Goal: Task Accomplishment & Management: Complete application form

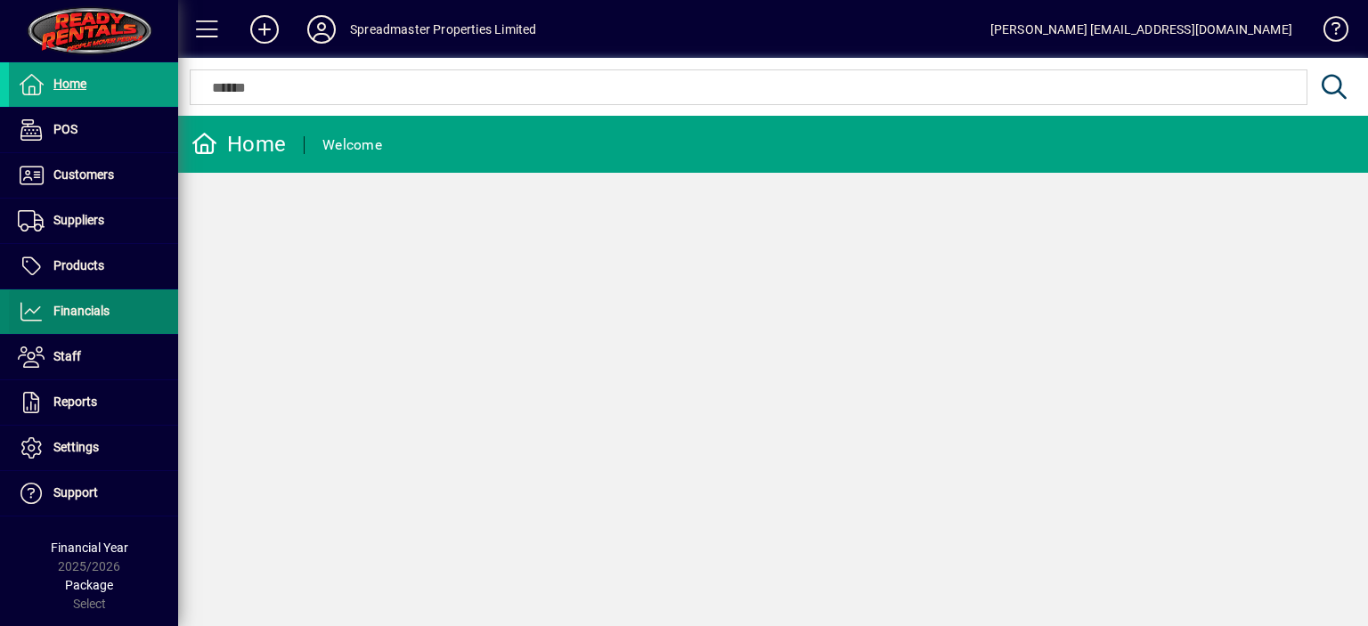
click at [107, 312] on span "Financials" at bounding box center [81, 311] width 56 height 14
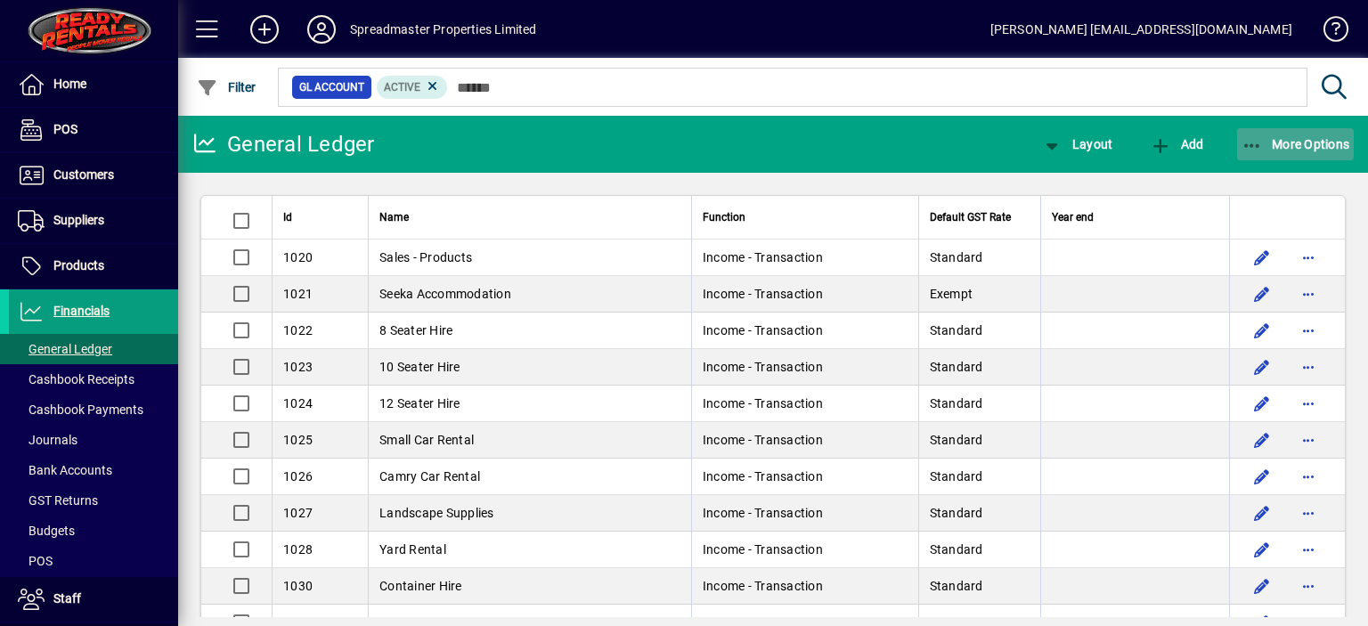
click at [1293, 141] on span "More Options" at bounding box center [1295, 144] width 109 height 14
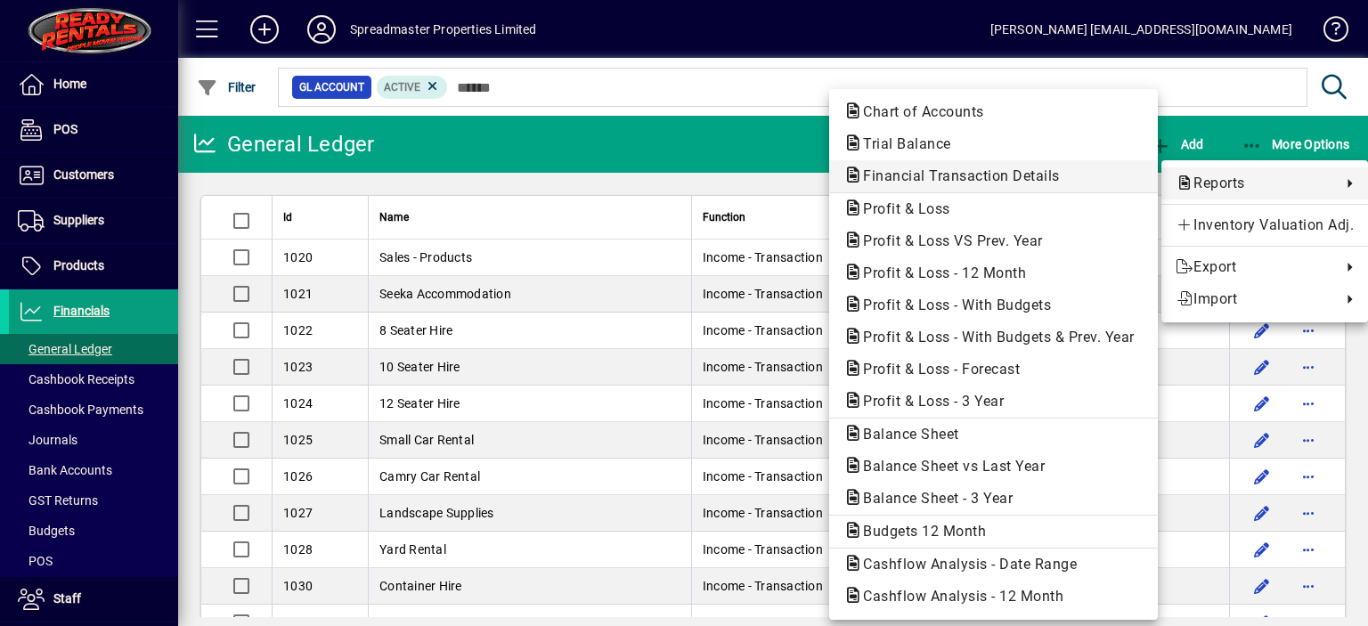
click at [972, 175] on span "Financial Transaction Details" at bounding box center [955, 175] width 225 height 17
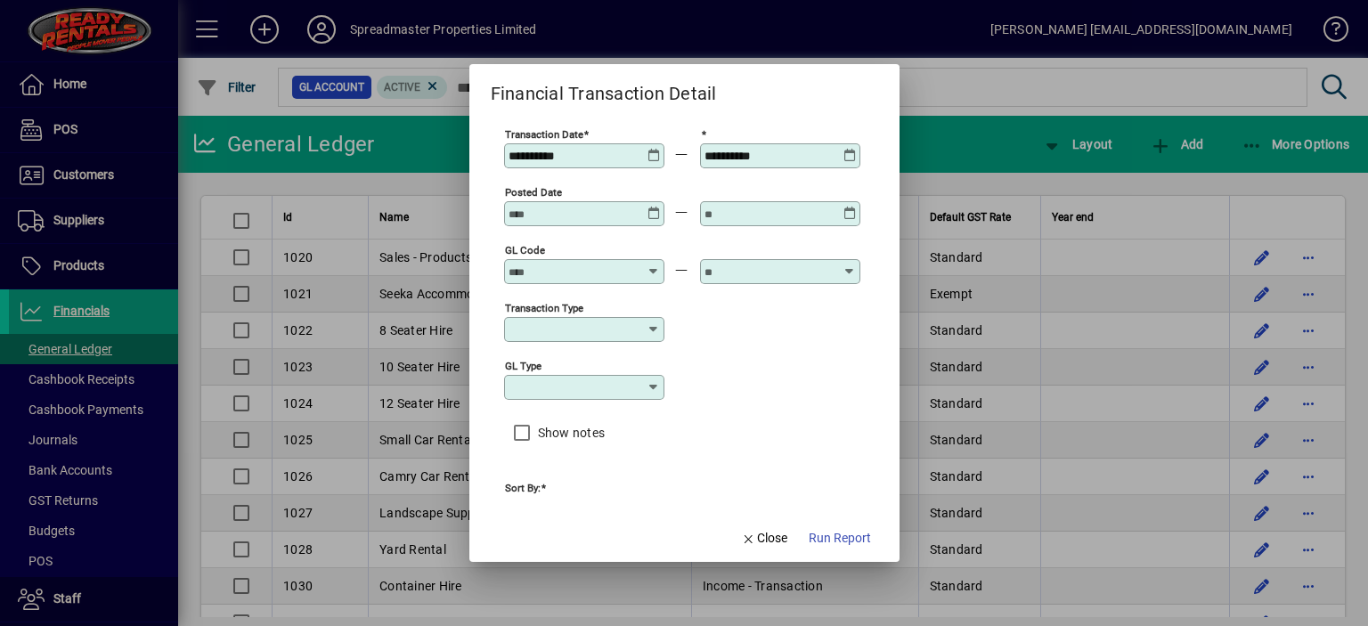
click at [550, 270] on input "GL code" at bounding box center [573, 271] width 130 height 14
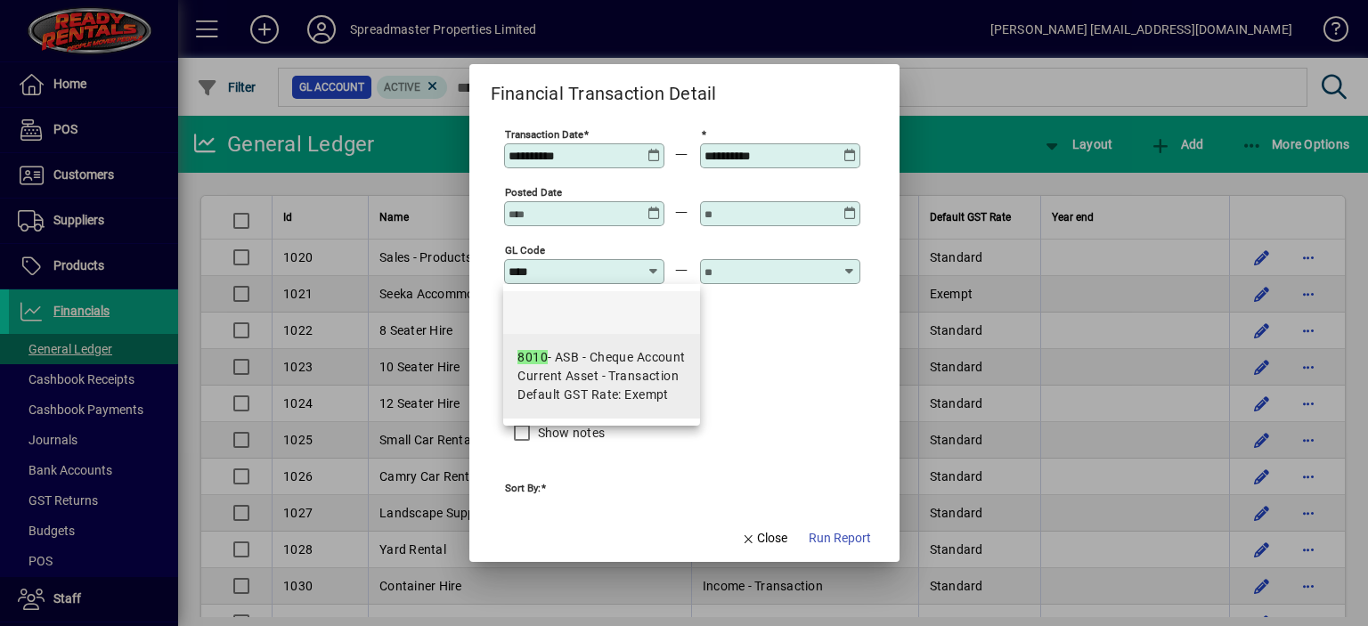
click at [641, 355] on div "8010 - ASB - Cheque Account" at bounding box center [600, 357] width 167 height 19
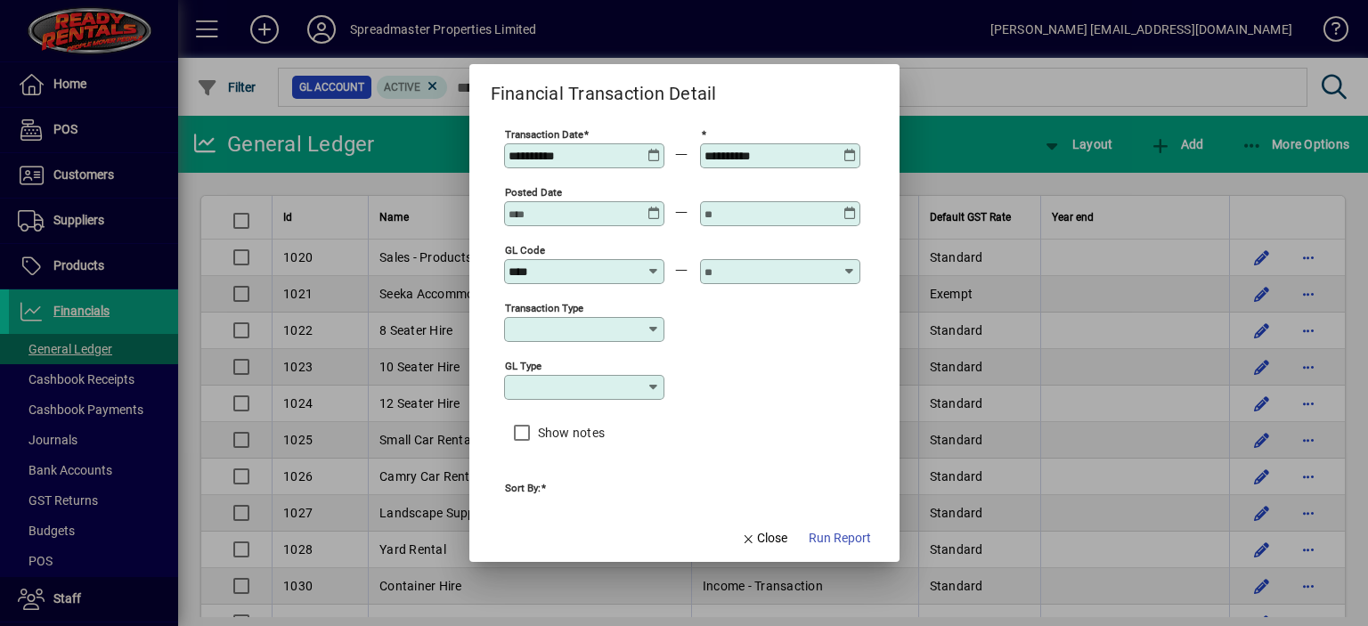
type input "**********"
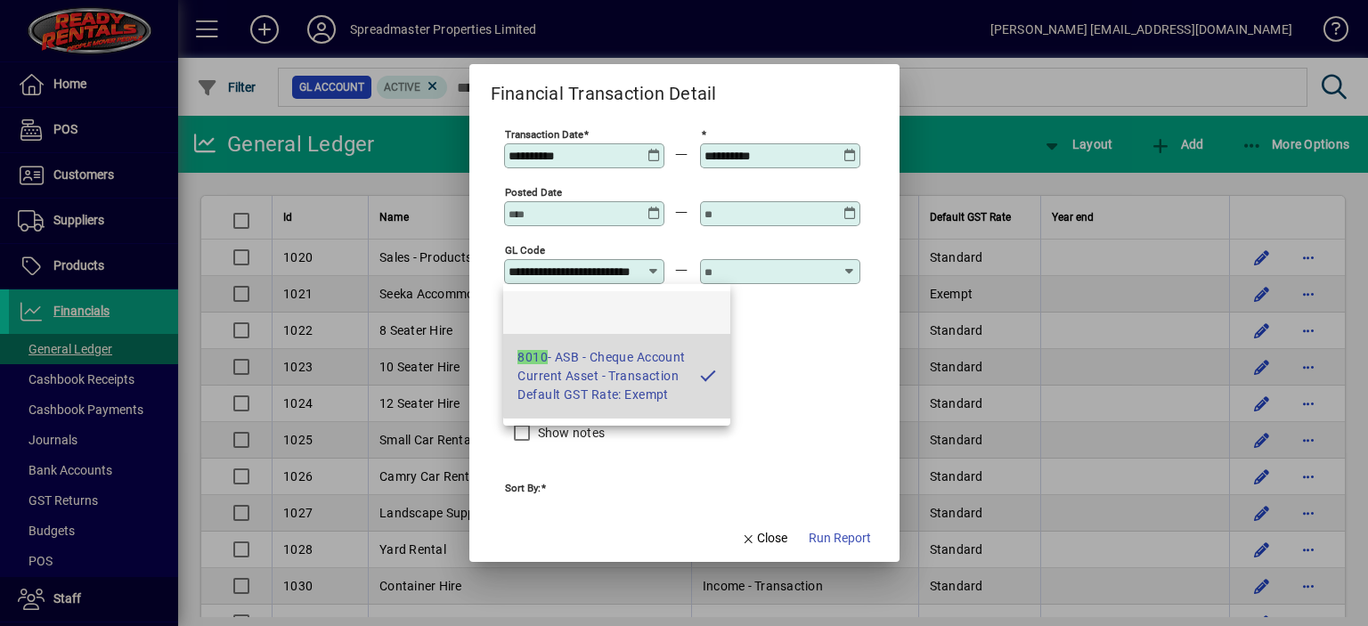
scroll to position [0, 39]
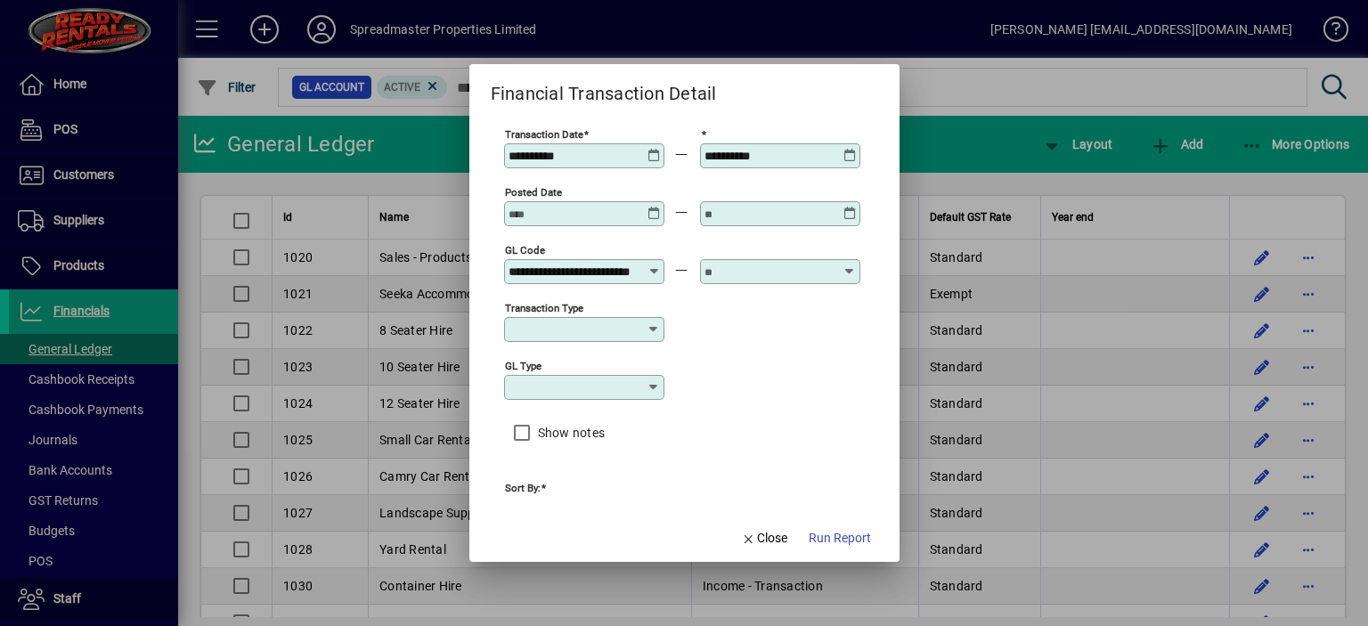
click at [748, 273] on input "text" at bounding box center [769, 271] width 130 height 14
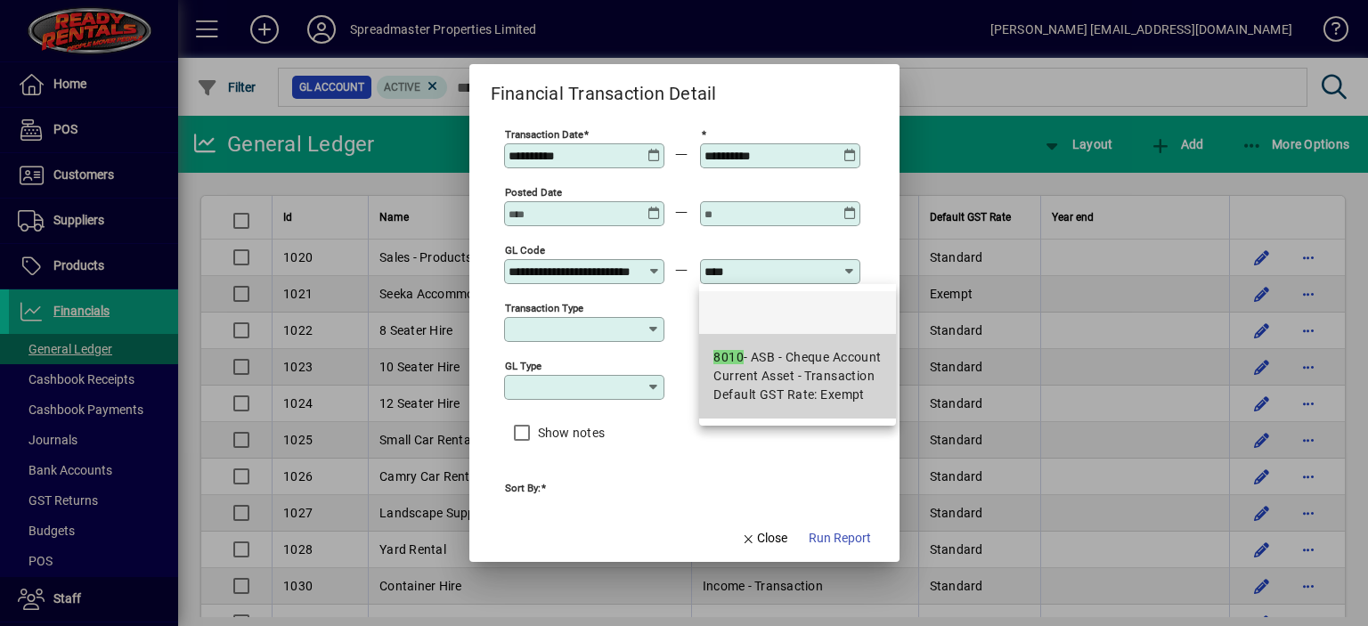
click at [737, 365] on div "8010 - ASB - Cheque Account" at bounding box center [796, 357] width 167 height 19
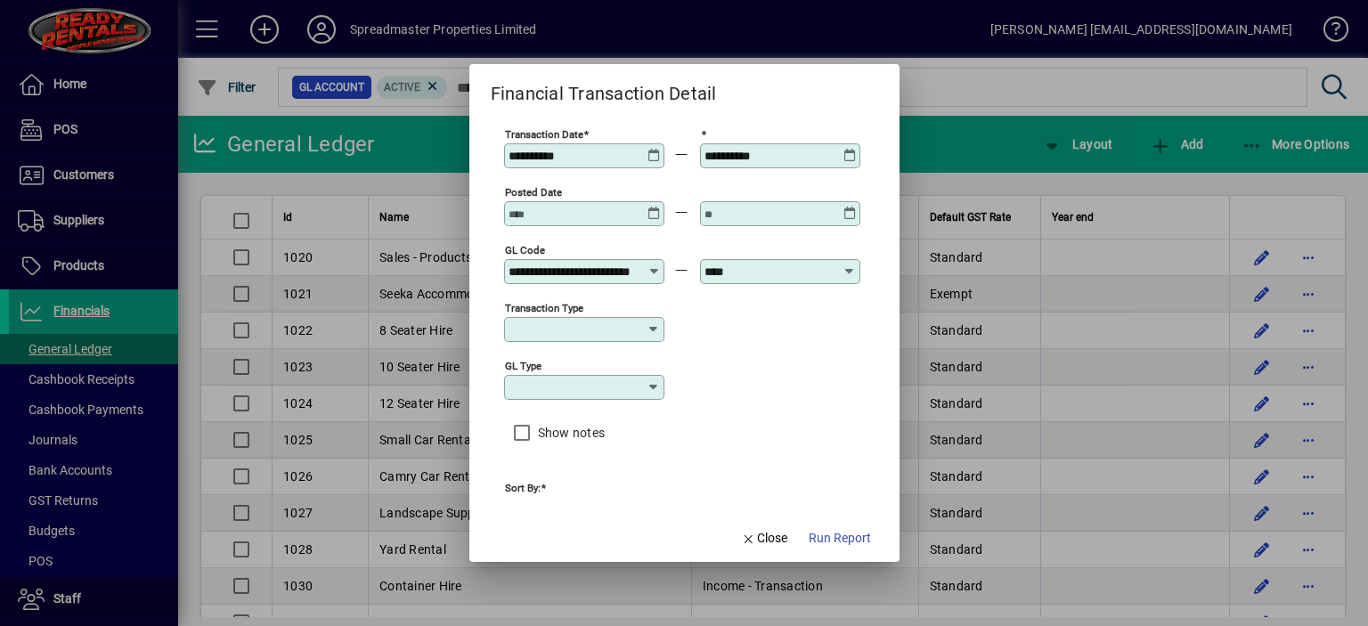
type input "**********"
click at [652, 149] on icon at bounding box center [653, 149] width 13 height 0
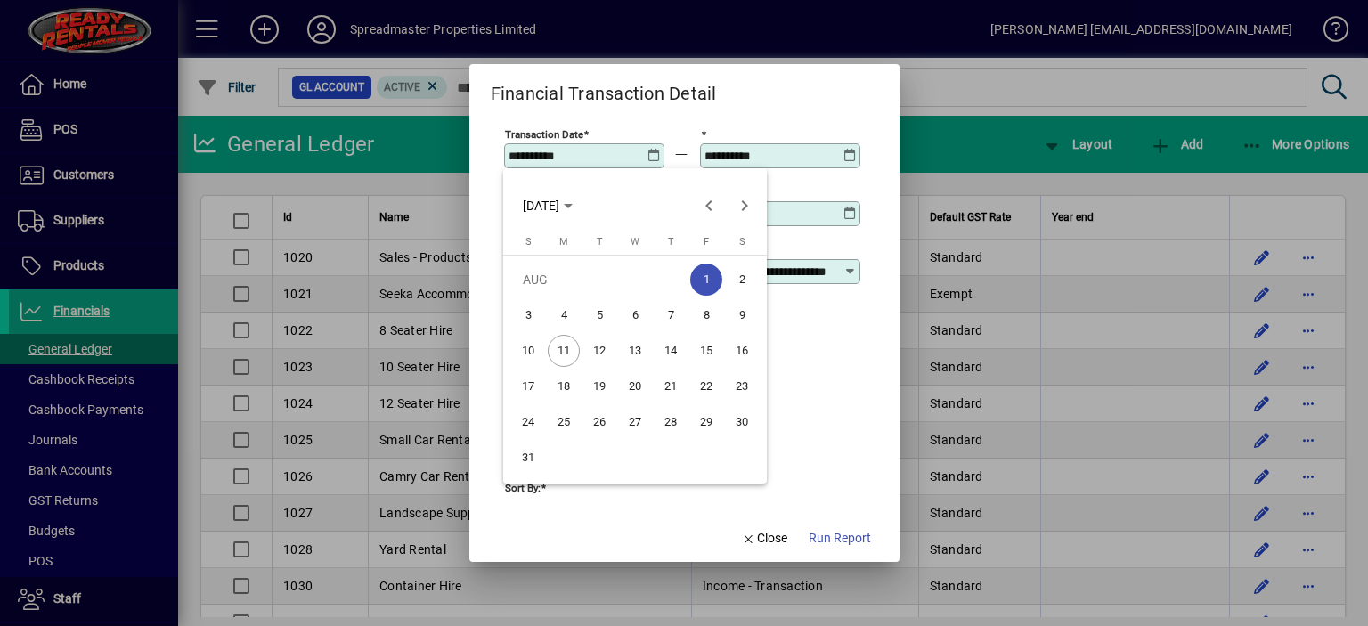
click at [704, 310] on span "8" at bounding box center [706, 315] width 32 height 32
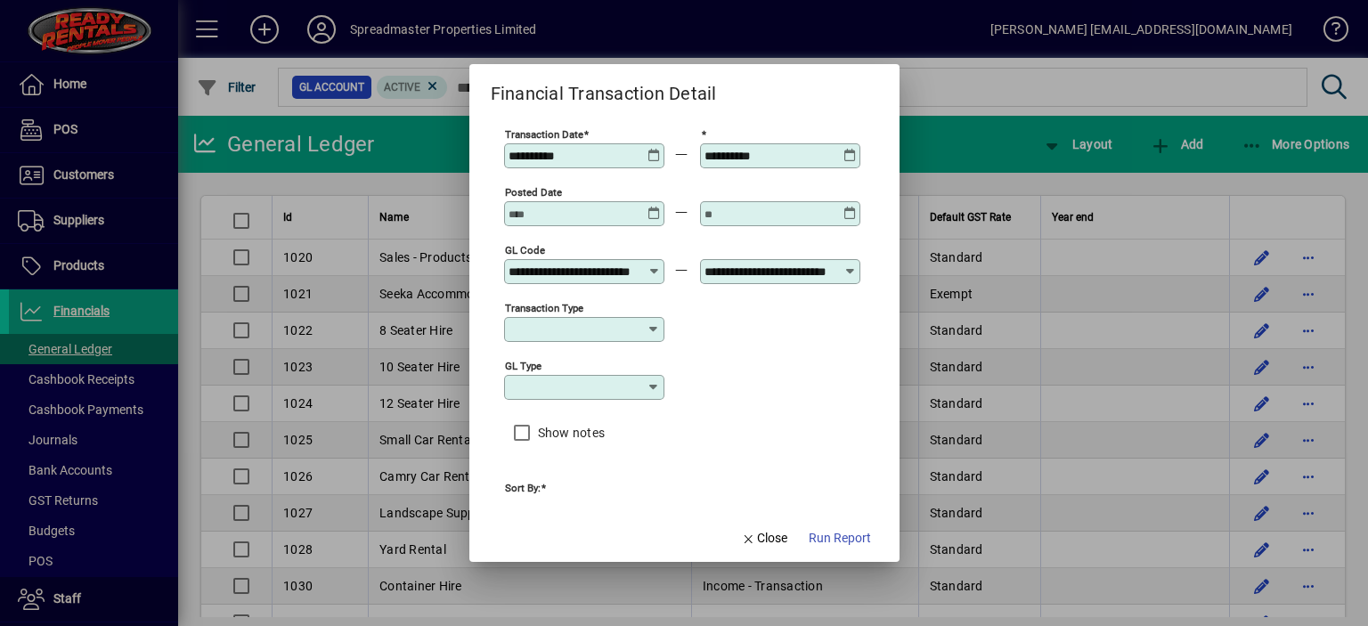
type input "**********"
click at [842, 536] on span "Run Report" at bounding box center [840, 538] width 62 height 19
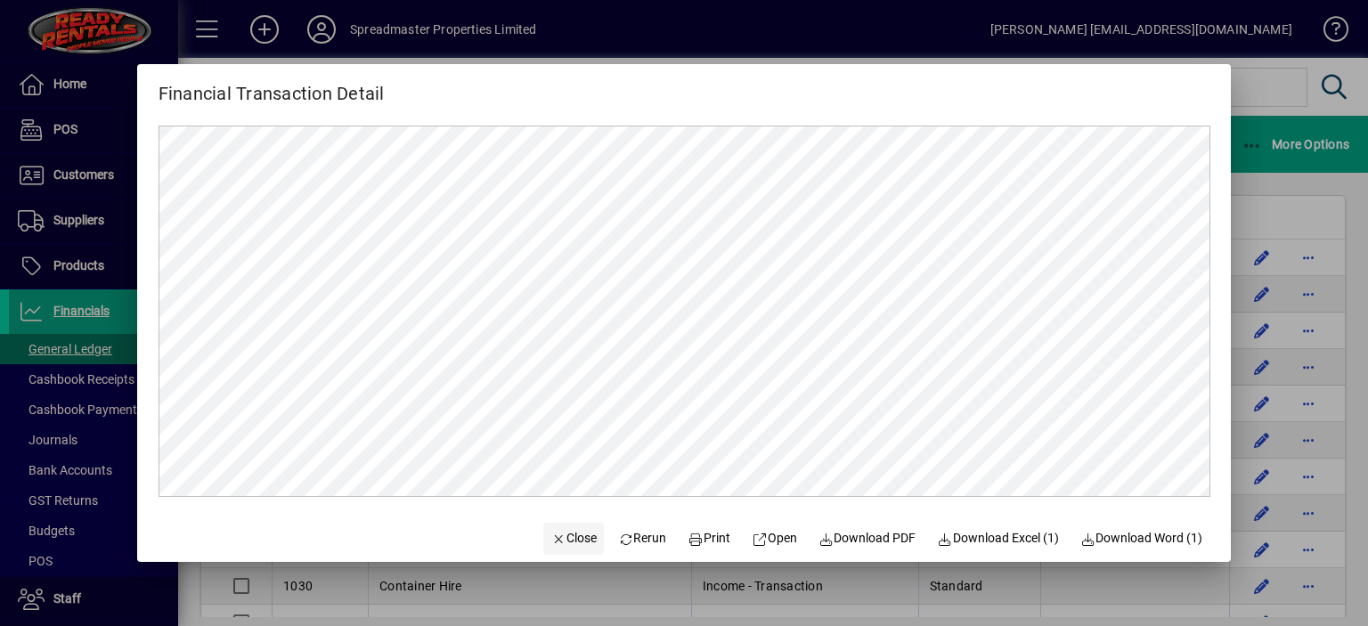
click at [565, 537] on span "Close" at bounding box center [573, 538] width 46 height 19
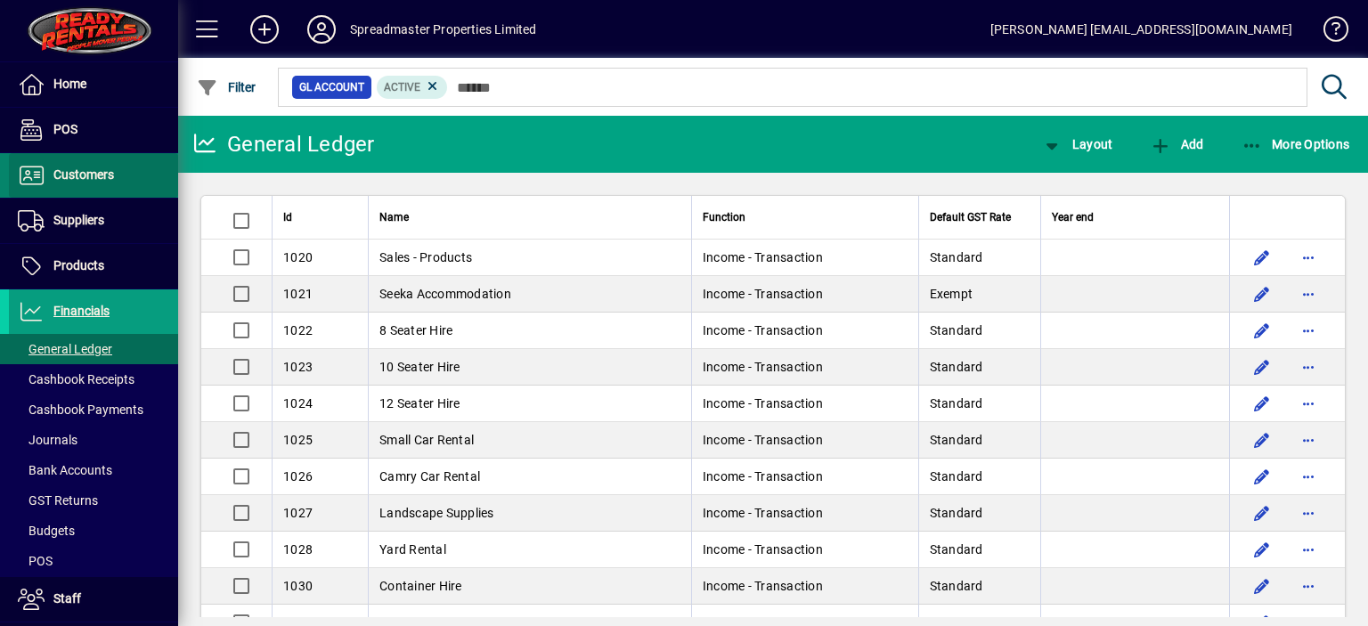
click at [102, 167] on span "Customers" at bounding box center [83, 174] width 61 height 14
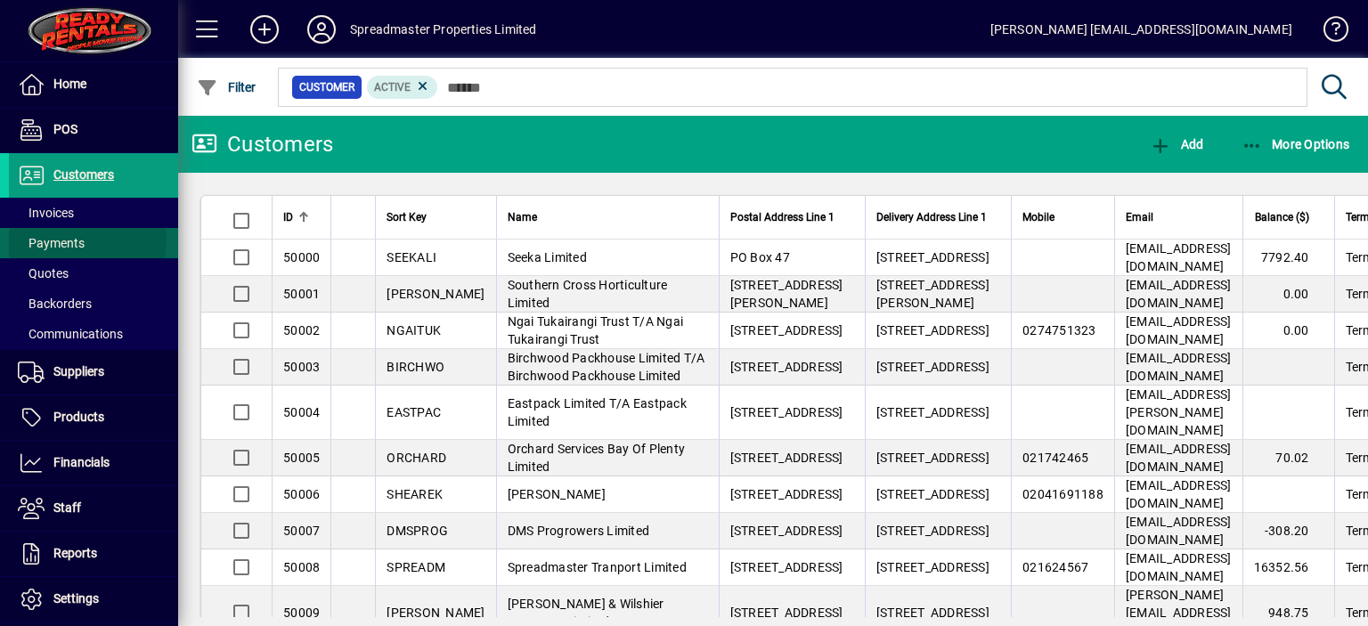
click at [69, 238] on span "Payments" at bounding box center [51, 243] width 67 height 14
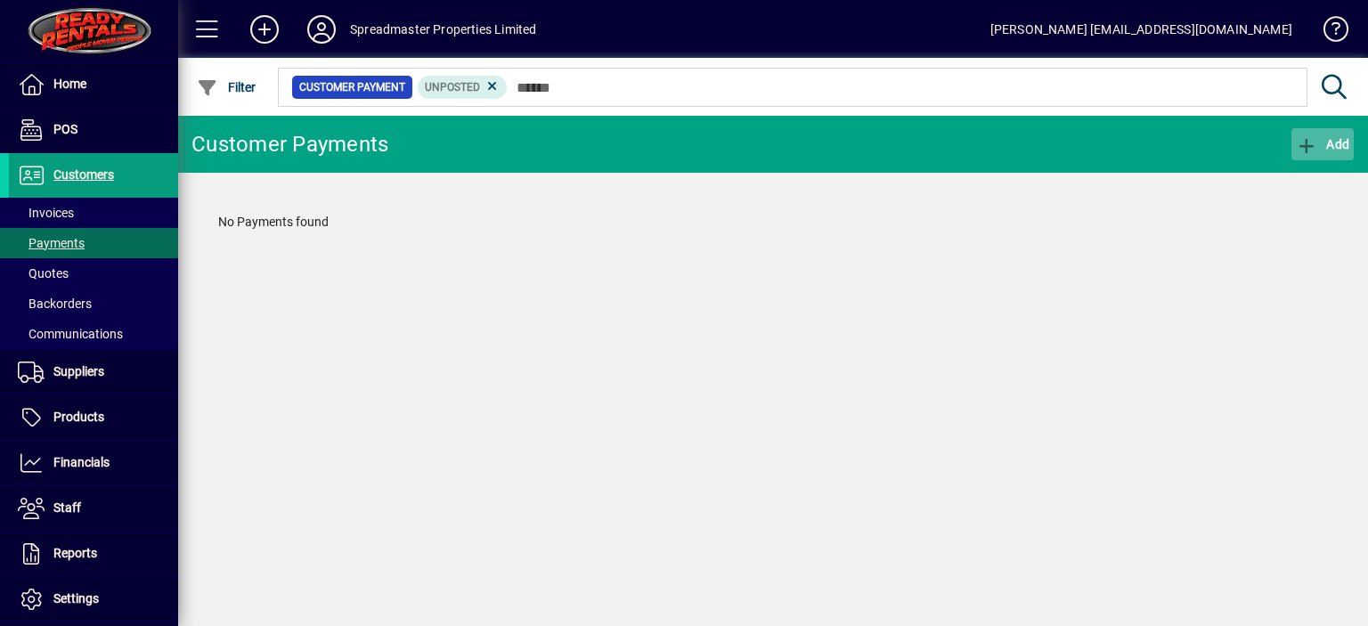
click at [1329, 142] on span "Add" at bounding box center [1322, 144] width 53 height 14
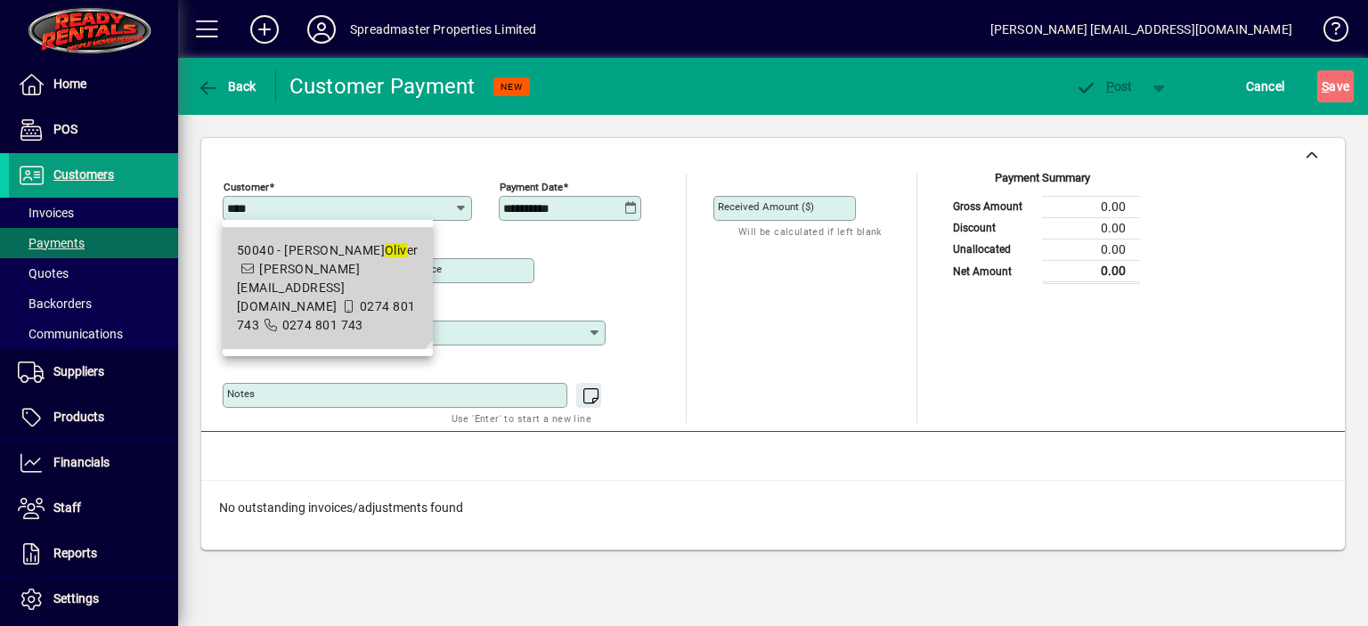
click at [385, 249] on em "Oliv" at bounding box center [396, 250] width 22 height 14
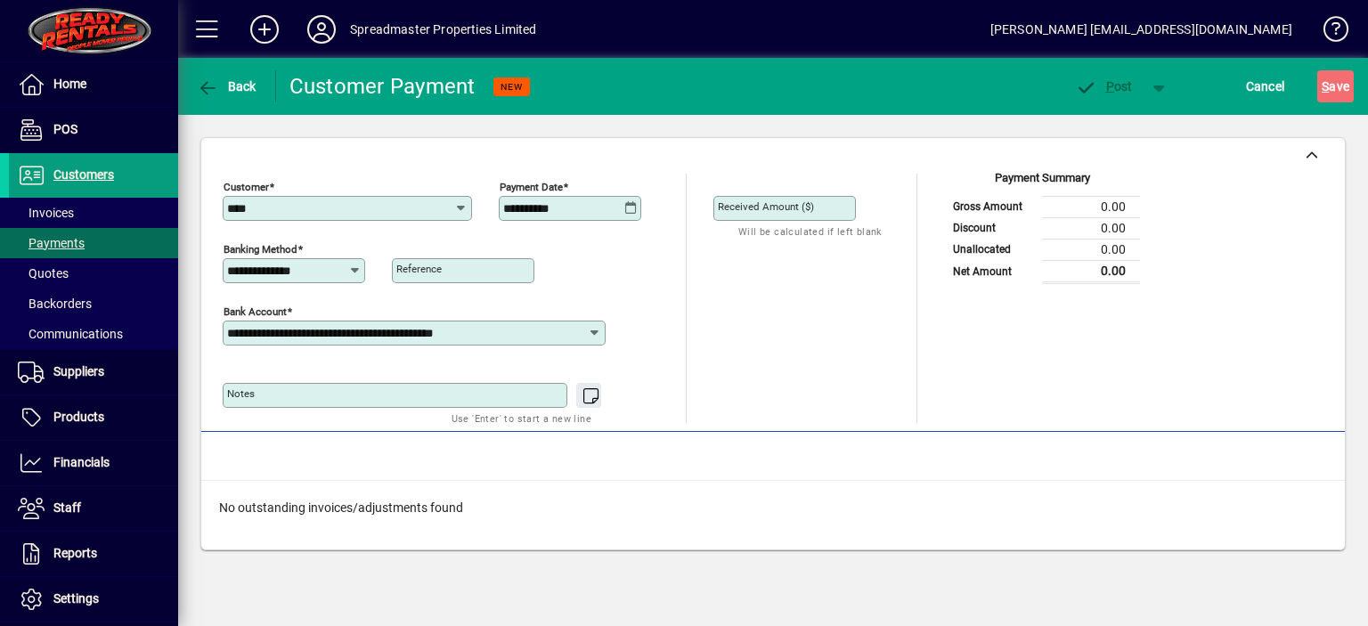
type input "**********"
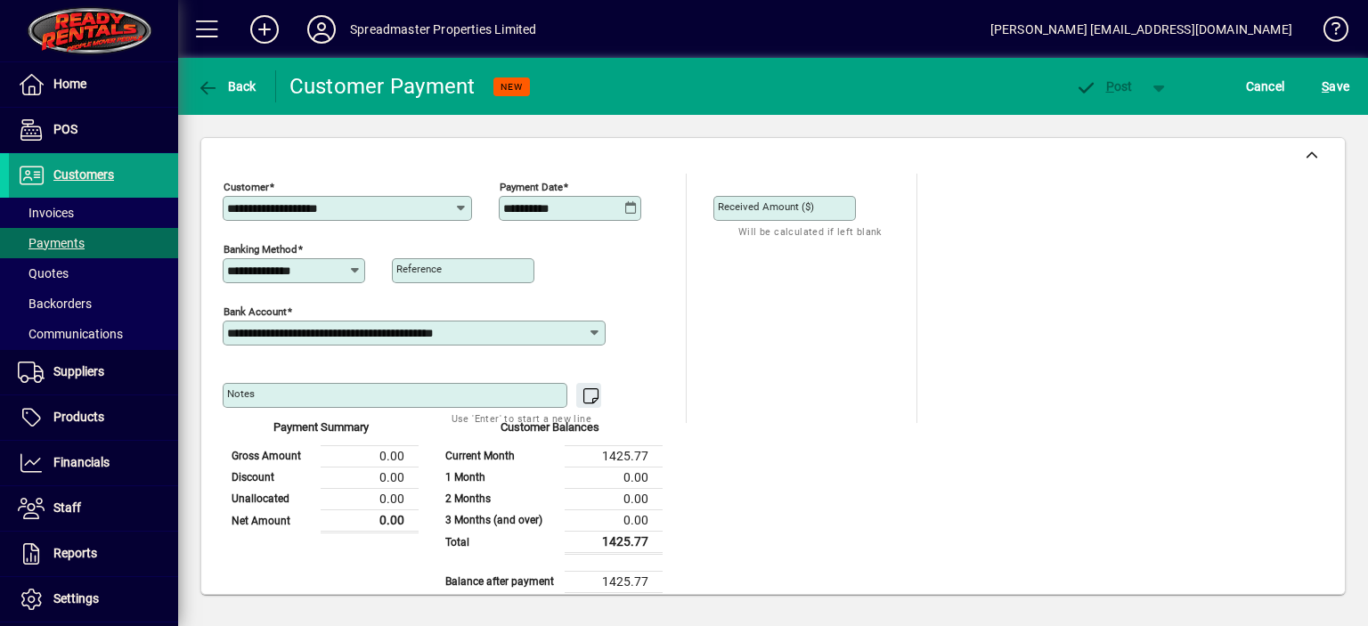
click at [630, 213] on icon at bounding box center [630, 208] width 13 height 14
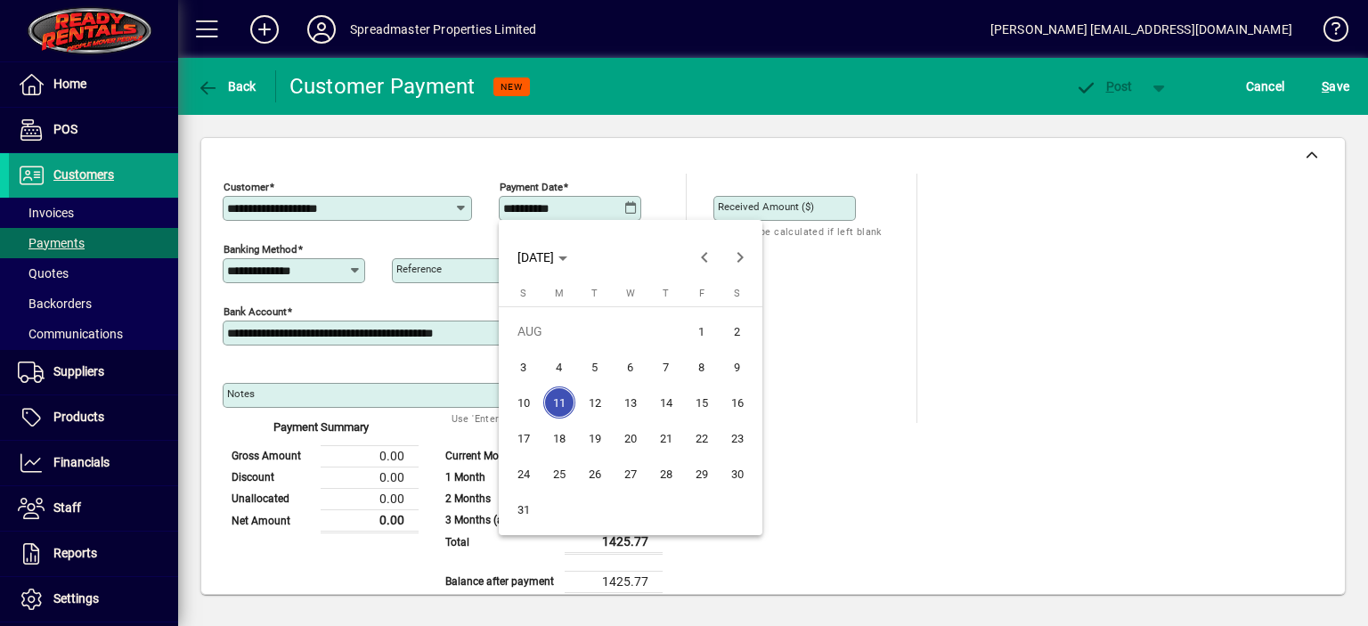
click at [698, 368] on span "8" at bounding box center [702, 367] width 32 height 32
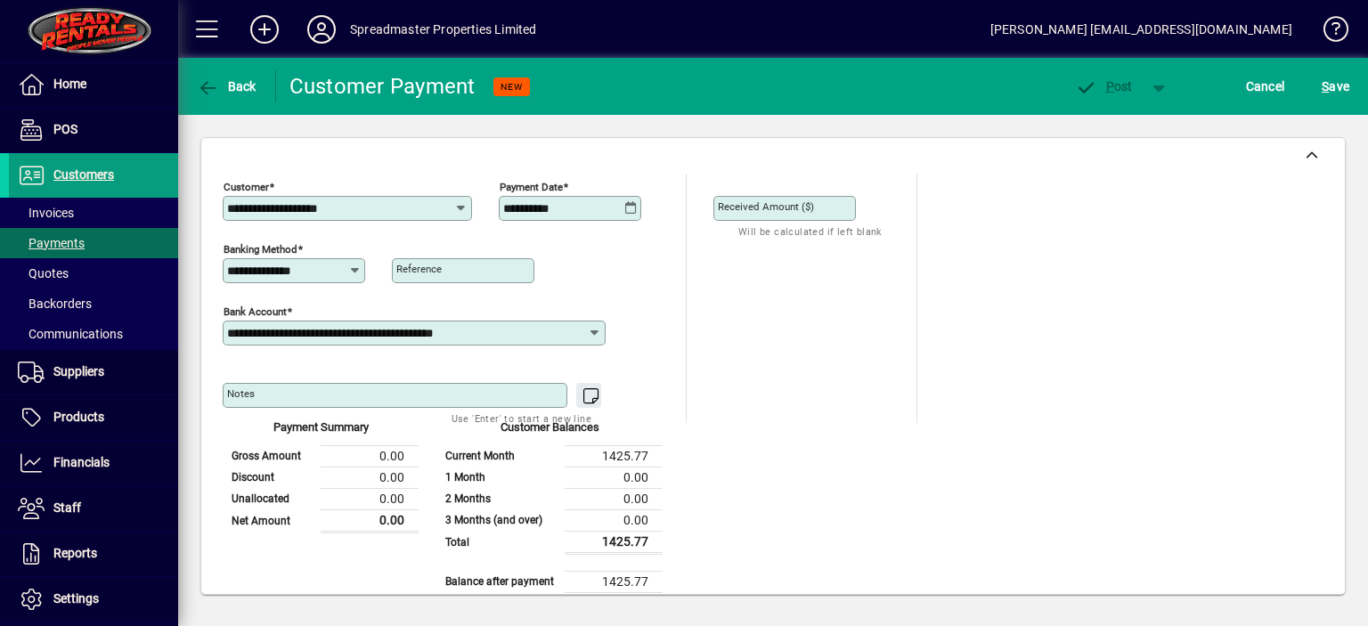
type input "**********"
click at [754, 206] on mat-label "Received Amount ($)" at bounding box center [766, 206] width 96 height 12
click at [754, 206] on input "Received Amount ($)" at bounding box center [786, 208] width 137 height 14
type input "*******"
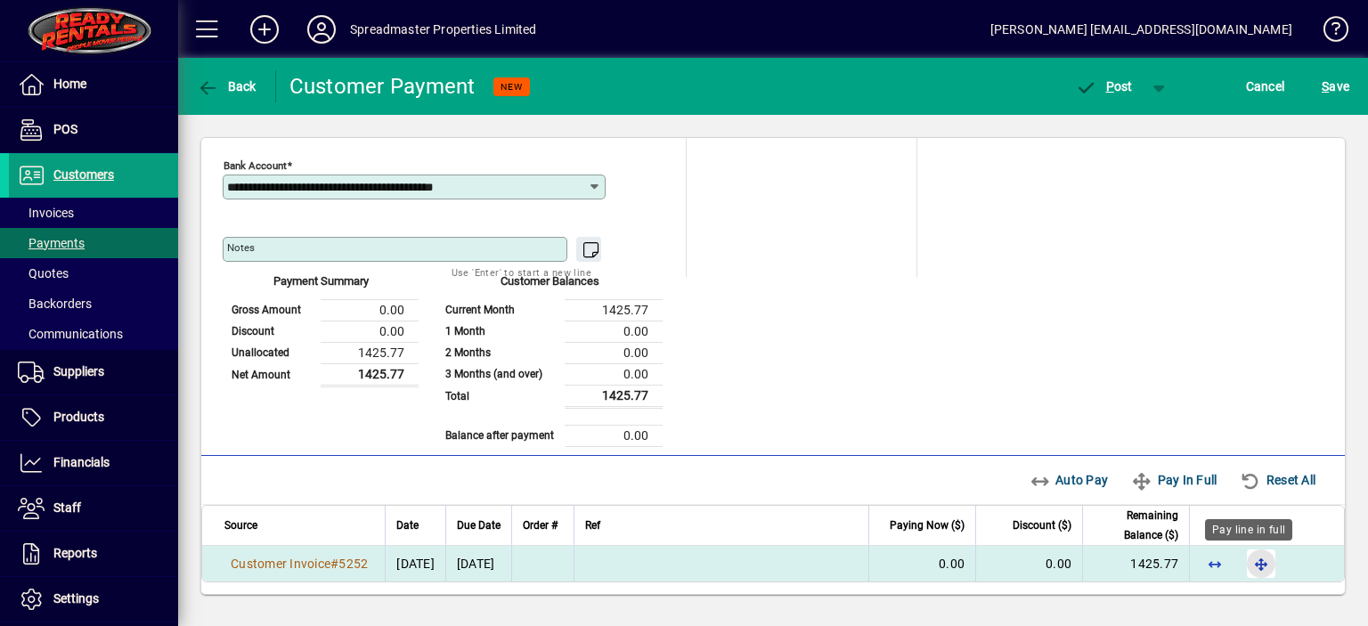
click at [1253, 561] on span "button" at bounding box center [1261, 563] width 43 height 43
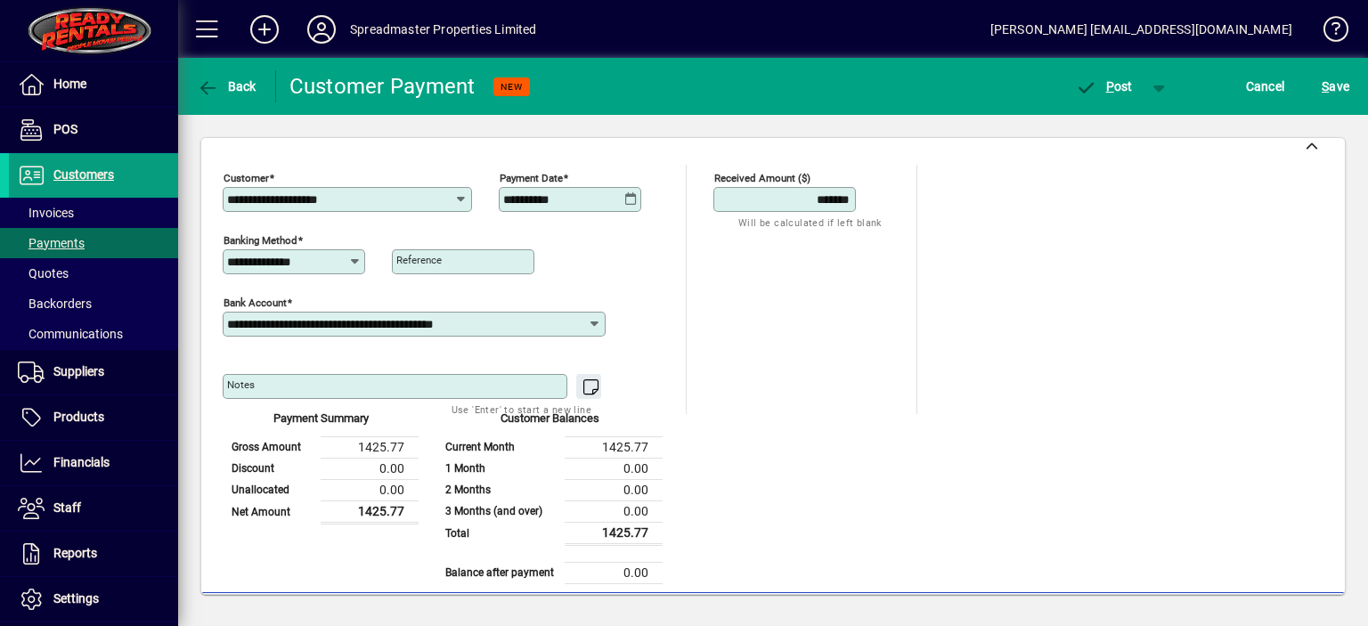
scroll to position [0, 0]
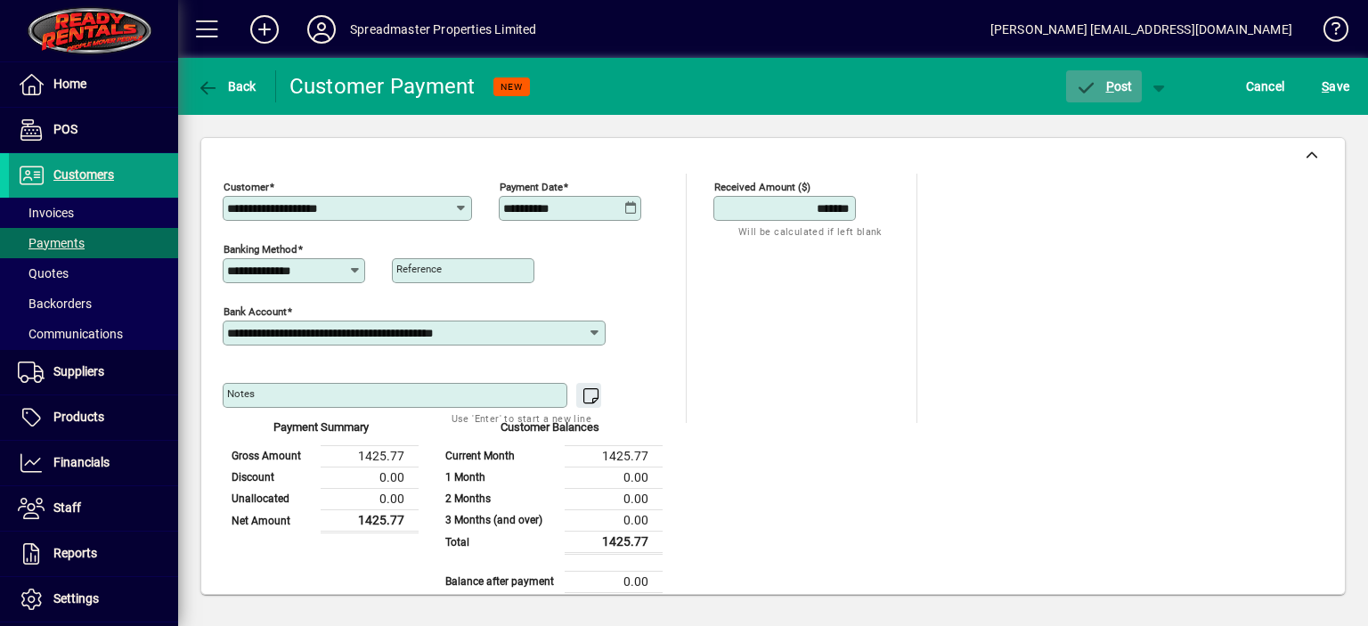
click at [1110, 85] on span "P" at bounding box center [1110, 86] width 8 height 14
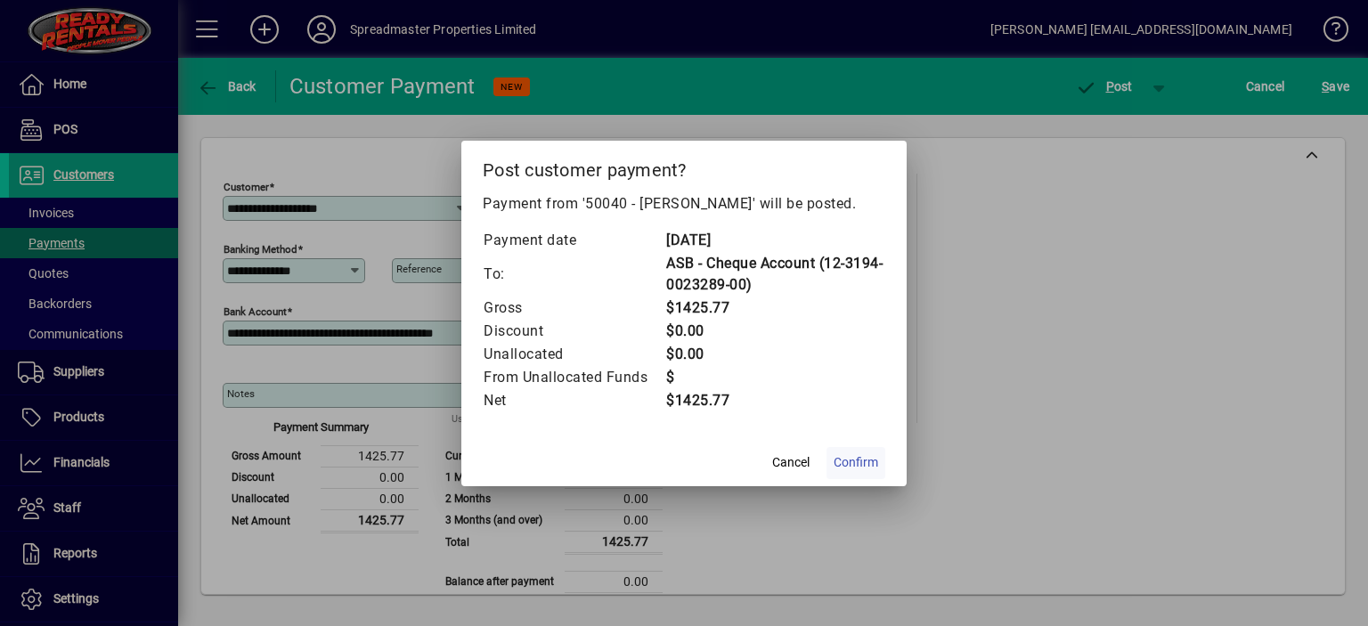
click at [865, 467] on span "Confirm" at bounding box center [855, 462] width 45 height 19
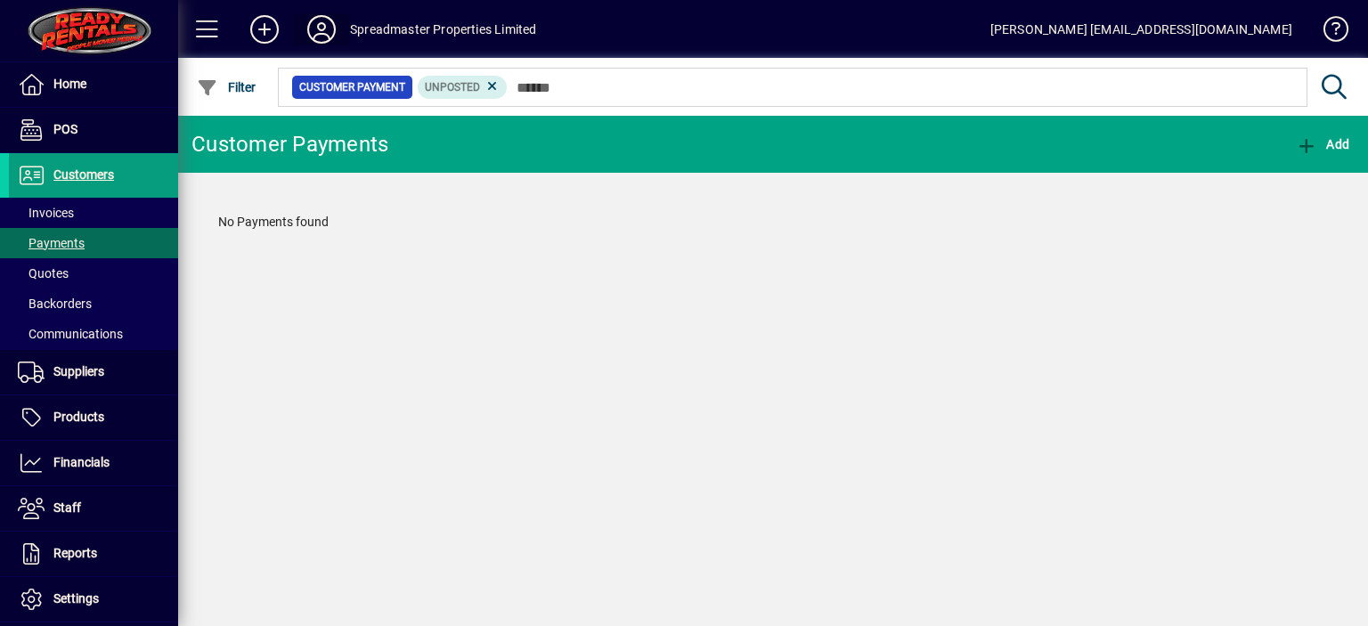
click at [320, 27] on icon at bounding box center [322, 29] width 36 height 28
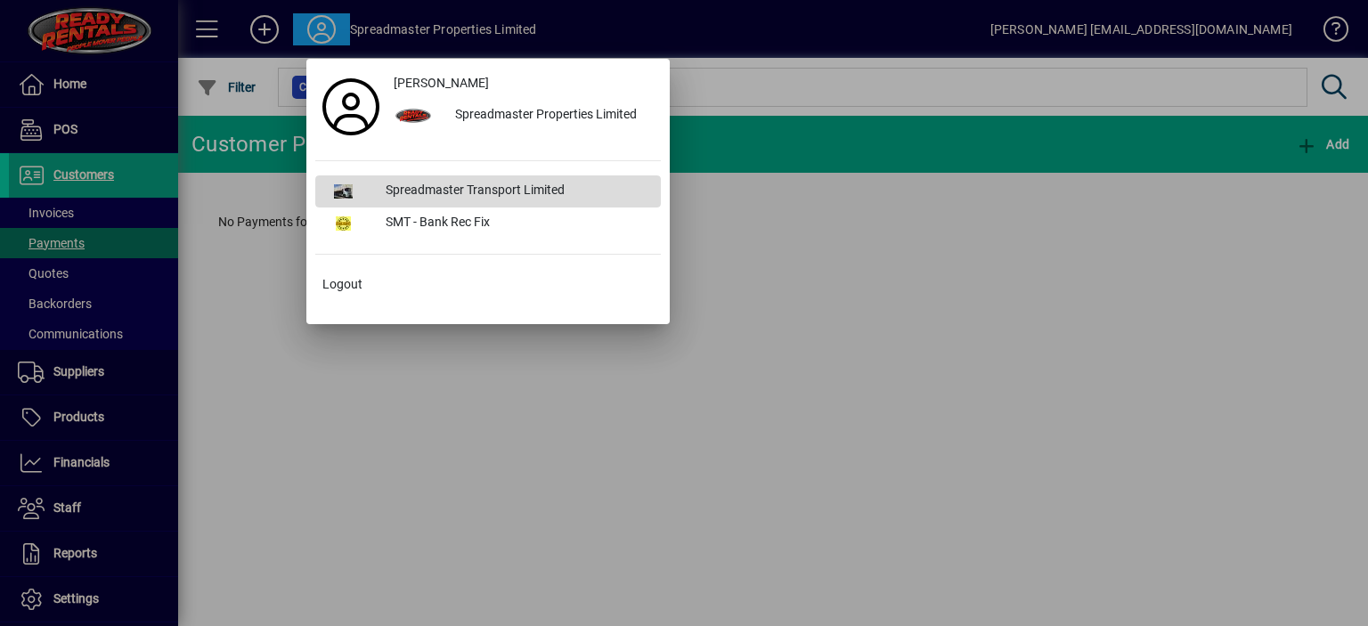
click at [456, 185] on div "Spreadmaster Transport Limited" at bounding box center [515, 191] width 289 height 32
